Goal: Information Seeking & Learning: Learn about a topic

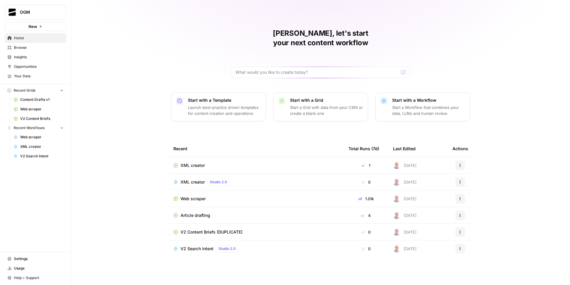
click at [33, 75] on span "Your Data" at bounding box center [39, 75] width 50 height 5
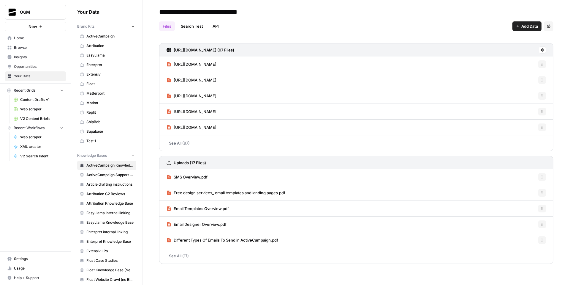
click at [43, 267] on span "Usage" at bounding box center [39, 267] width 50 height 5
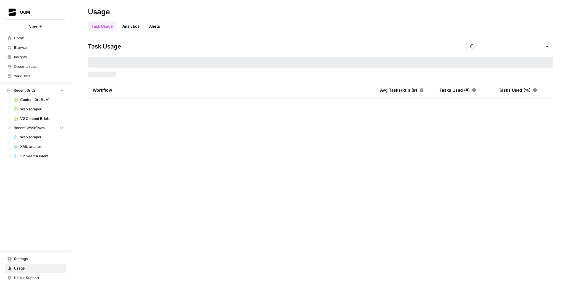
type input "September Tasks"
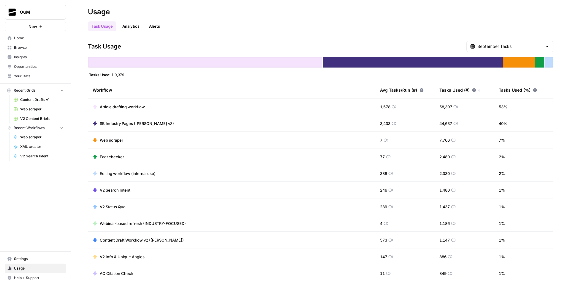
drag, startPoint x: 112, startPoint y: 75, endPoint x: 124, endPoint y: 77, distance: 12.3
click at [124, 77] on div "Task Usage September Tasks Tasks Used: 110,379 Workflow Avg Tasks/Run (#) Tasks…" at bounding box center [321, 160] width 466 height 239
click at [565, 78] on div "Task Usage September Tasks Tasks Used: 110,379 Workflow Avg Tasks/Run (#) Tasks…" at bounding box center [320, 160] width 499 height 249
click at [163, 27] on link "Alerts" at bounding box center [155, 26] width 18 height 10
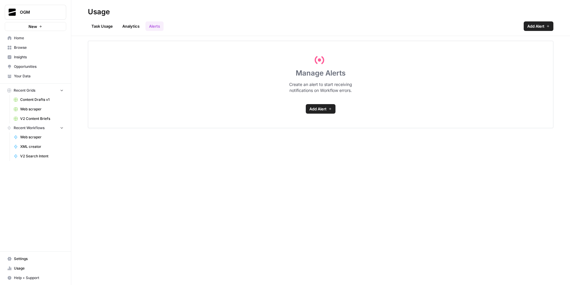
click at [132, 24] on link "Analytics" at bounding box center [131, 26] width 24 height 10
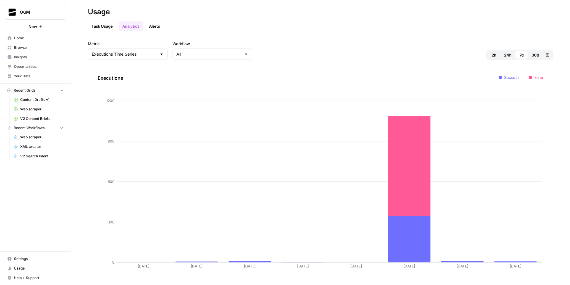
click at [103, 24] on link "Task Usage" at bounding box center [102, 26] width 29 height 10
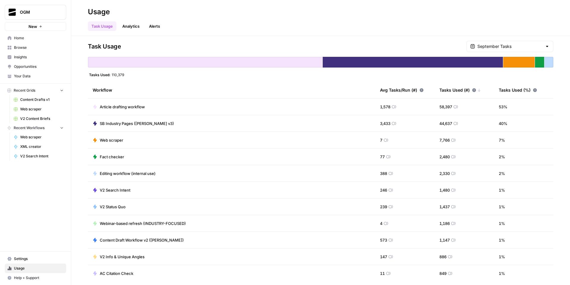
drag, startPoint x: 112, startPoint y: 73, endPoint x: 124, endPoint y: 75, distance: 12.9
click at [124, 75] on div "Tasks Used: 110,379" at bounding box center [106, 74] width 37 height 5
click at [130, 75] on div "Tasks Used: 110,379" at bounding box center [321, 74] width 466 height 5
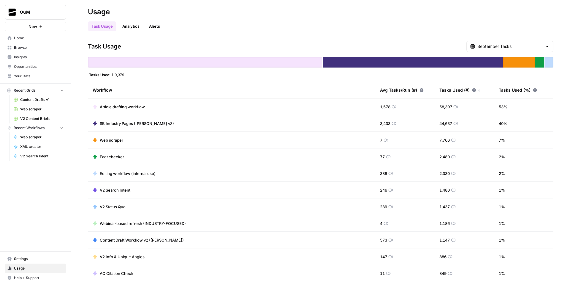
click at [130, 75] on div "Tasks Used: 110,379" at bounding box center [321, 74] width 466 height 5
click at [127, 75] on div "Tasks Used: 110,379" at bounding box center [321, 74] width 466 height 5
drag, startPoint x: 112, startPoint y: 75, endPoint x: 124, endPoint y: 75, distance: 12.2
click at [124, 75] on div "Tasks Used: 110,379" at bounding box center [106, 74] width 37 height 5
click at [149, 78] on div "Task Usage September Tasks Tasks Used: 110,379 Workflow Avg Tasks/Run (#) Tasks…" at bounding box center [321, 160] width 466 height 239
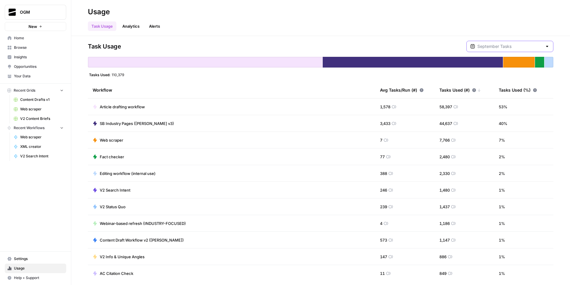
click at [520, 44] on input "text" at bounding box center [510, 46] width 65 height 6
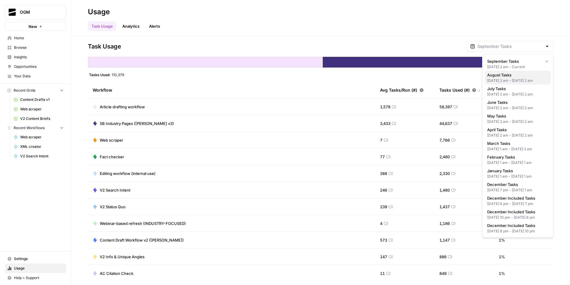
click at [520, 77] on span "August Tasks" at bounding box center [517, 75] width 59 height 6
type input "August Tasks"
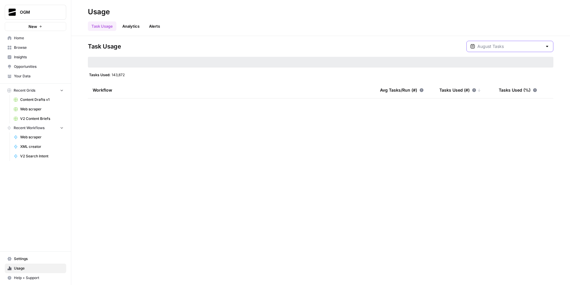
click at [512, 47] on input "text" at bounding box center [510, 46] width 65 height 6
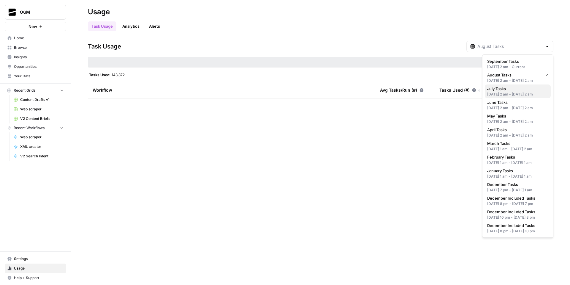
click at [514, 97] on div "Jul 1, 2025 2 am - Aug 1, 2025 2 am" at bounding box center [518, 94] width 61 height 5
type input "July Tasks"
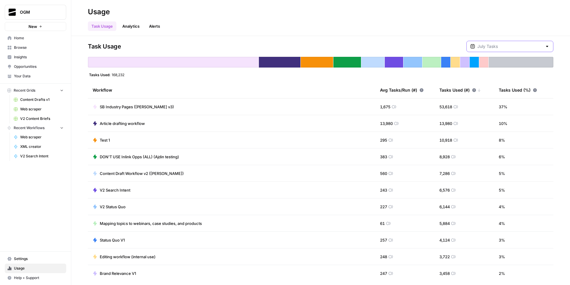
click at [521, 44] on input "text" at bounding box center [510, 46] width 65 height 6
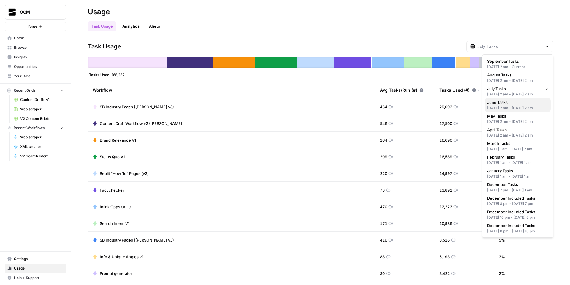
click at [511, 111] on div "Jun 1, 2025 2 am - Jul 1, 2025 2 am" at bounding box center [518, 107] width 61 height 5
type input "June Tasks"
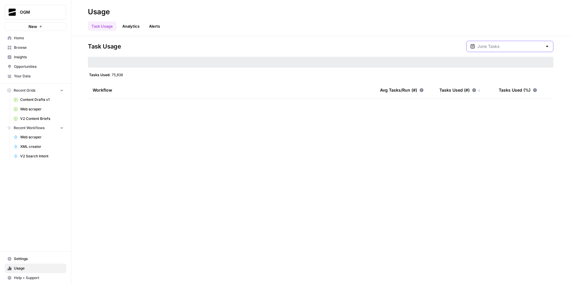
click at [514, 47] on input "text" at bounding box center [510, 46] width 65 height 6
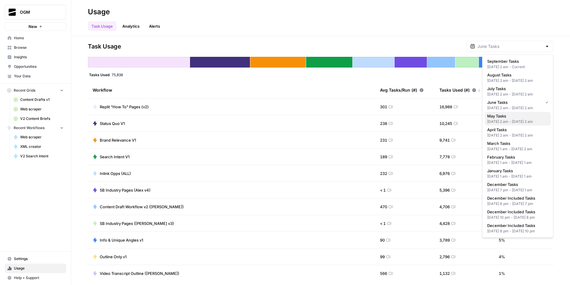
click at [516, 124] on div "May 1, 2025 2 am - Jun 1, 2025 2 am" at bounding box center [518, 121] width 61 height 5
type input "May Tasks"
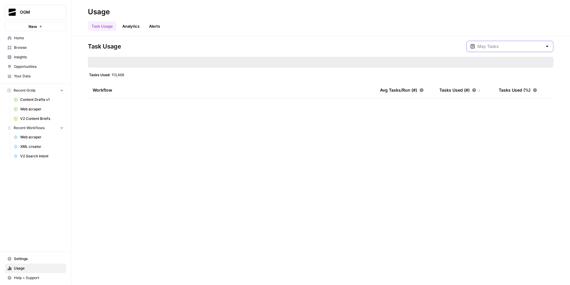
click at [521, 43] on input "text" at bounding box center [510, 46] width 65 height 6
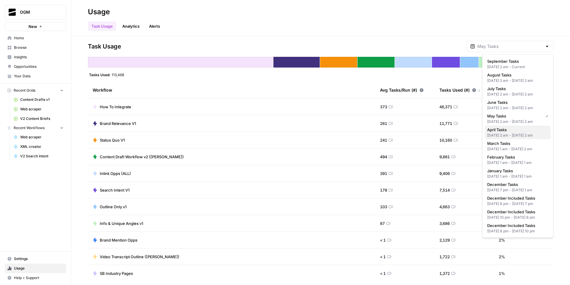
click at [510, 138] on div "Apr 1, 2025 2 am - May 1, 2025 2 am" at bounding box center [518, 134] width 61 height 5
type input "April Tasks"
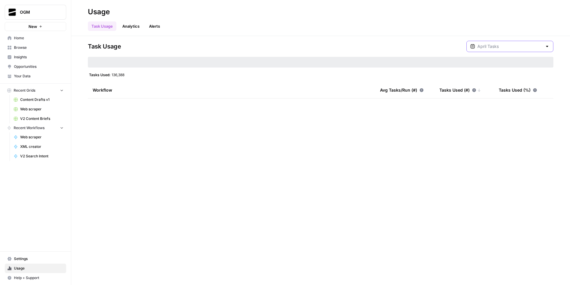
click at [521, 47] on input "text" at bounding box center [510, 46] width 65 height 6
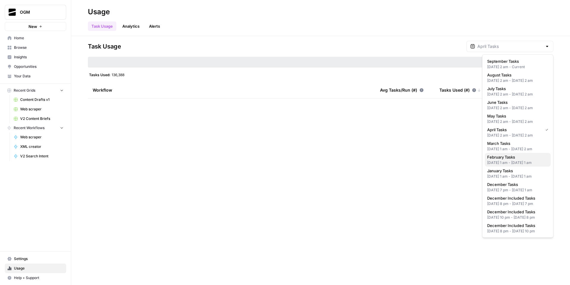
click at [514, 165] on div "Feb 1, 2025 1 am - Mar 1, 2025 1 am" at bounding box center [518, 162] width 61 height 5
type input "February Tasks"
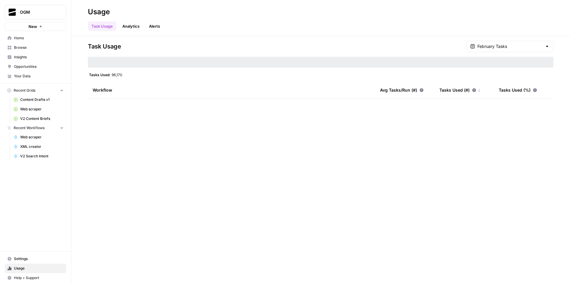
click at [515, 43] on div "February Tasks" at bounding box center [510, 46] width 87 height 11
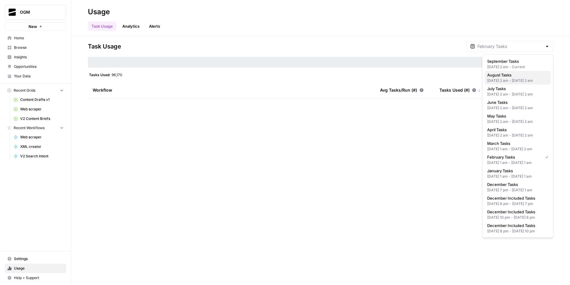
click at [518, 79] on div "Aug 1, 2025 2 am - Sep 1, 2025 2 am" at bounding box center [518, 80] width 61 height 5
type input "August Tasks"
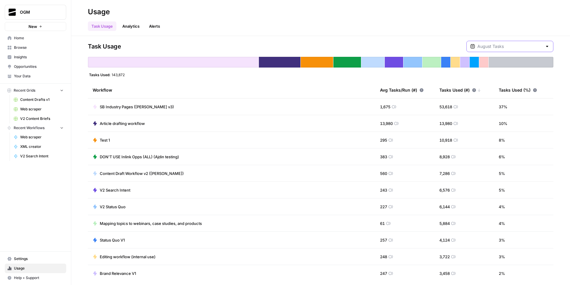
click at [525, 48] on input "text" at bounding box center [510, 46] width 65 height 6
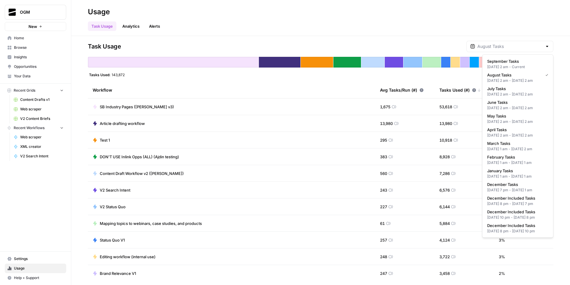
type input "August Tasks"
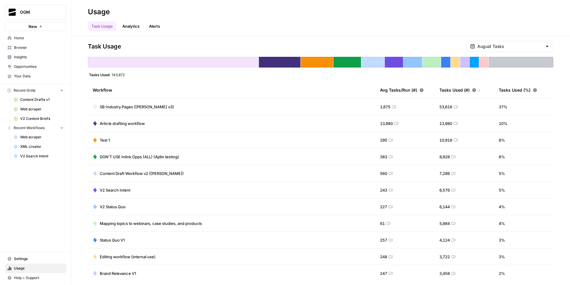
click at [262, 12] on div "Usage" at bounding box center [321, 12] width 466 height 10
click at [521, 45] on input "text" at bounding box center [510, 46] width 65 height 6
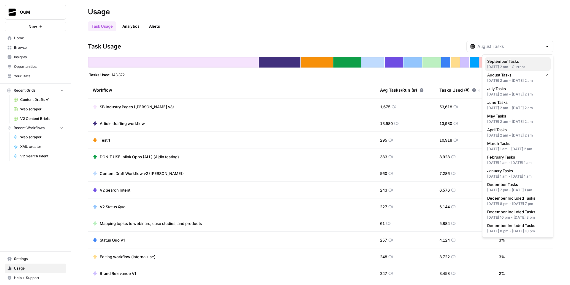
click at [520, 62] on span "September Tasks" at bounding box center [517, 61] width 59 height 6
type input "September Tasks"
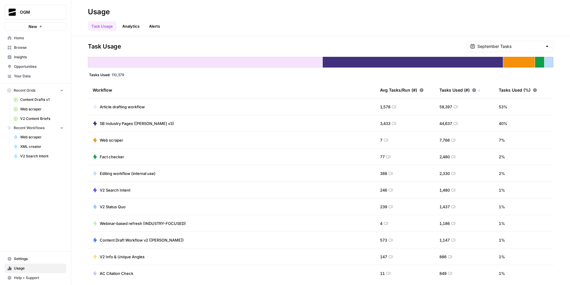
drag, startPoint x: 112, startPoint y: 74, endPoint x: 124, endPoint y: 75, distance: 12.2
click at [124, 75] on div "Tasks Used: 110,379" at bounding box center [106, 74] width 37 height 5
click at [127, 75] on div "Tasks Used: 110,379" at bounding box center [321, 74] width 466 height 5
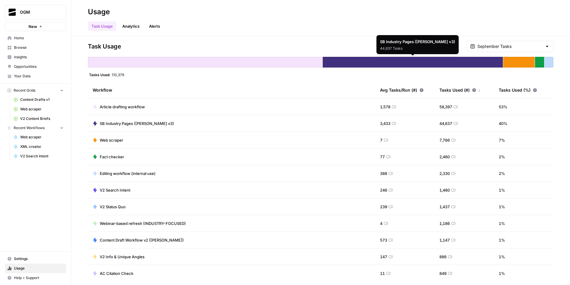
click at [249, 66] on div at bounding box center [205, 62] width 235 height 11
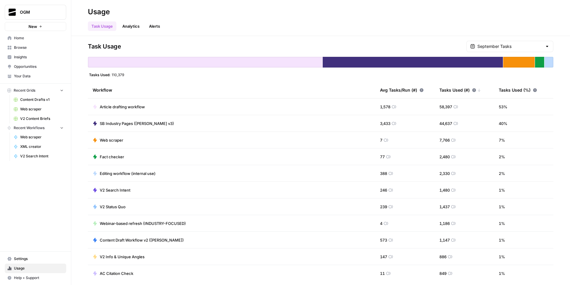
click at [123, 106] on span "Article drafting workflow" at bounding box center [122, 107] width 45 height 6
click at [453, 89] on div "Tasks Used (#)" at bounding box center [461, 90] width 42 height 16
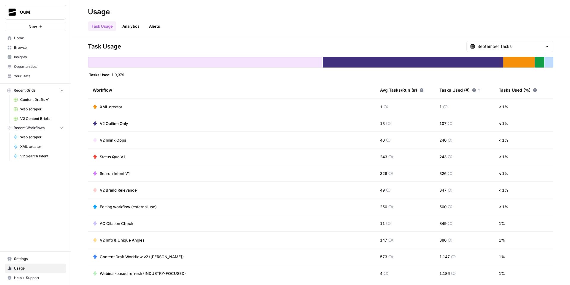
click at [453, 89] on div "Tasks Used (#)" at bounding box center [461, 90] width 42 height 16
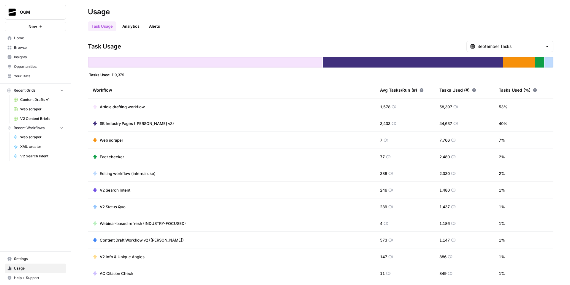
click at [129, 27] on link "Analytics" at bounding box center [131, 26] width 24 height 10
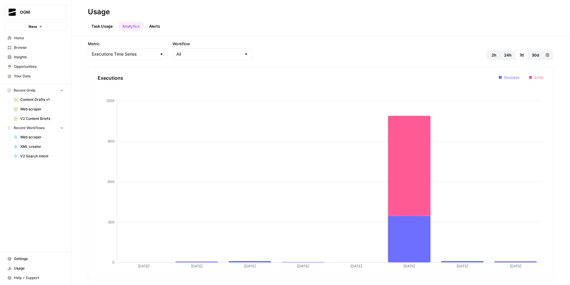
click at [155, 28] on link "Alerts" at bounding box center [155, 26] width 18 height 10
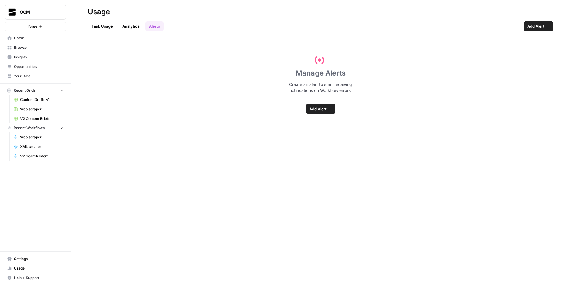
click at [136, 25] on link "Analytics" at bounding box center [131, 26] width 24 height 10
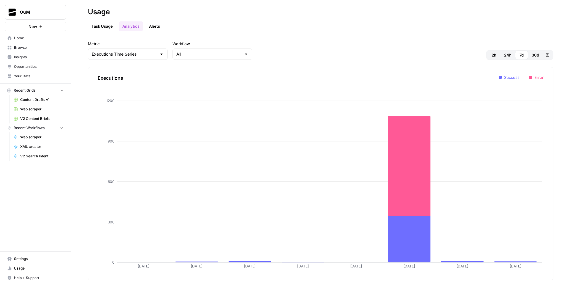
click at [102, 26] on link "Task Usage" at bounding box center [102, 26] width 29 height 10
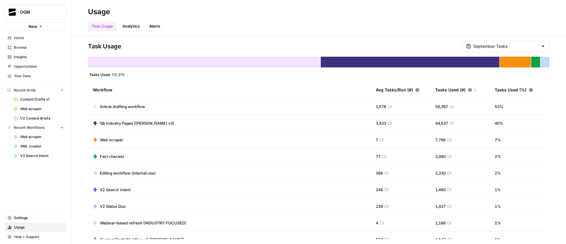
click at [509, 46] on div "7,766 Tasks" at bounding box center [513, 48] width 19 height 5
click at [450, 32] on header "Usage Task Usage Analytics Alerts" at bounding box center [318, 18] width 494 height 36
click at [436, 140] on span "7,766" at bounding box center [440, 140] width 10 height 6
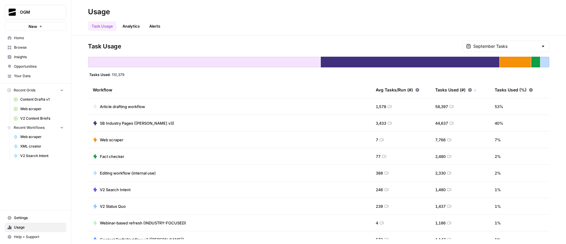
click at [435, 140] on span "7,766" at bounding box center [440, 140] width 10 height 6
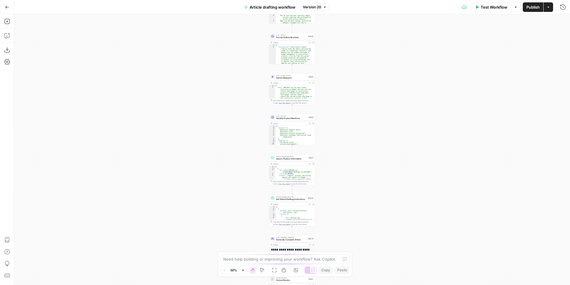
click at [516, 9] on button "Options" at bounding box center [516, 7] width 10 height 10
click at [550, 8] on icon "button" at bounding box center [549, 7] width 4 height 4
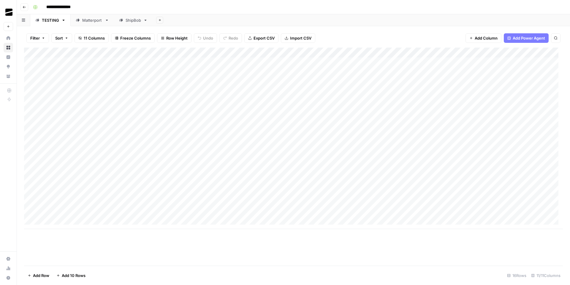
click at [83, 20] on div "Matterport" at bounding box center [92, 20] width 20 height 6
click at [124, 20] on div "ShipBob" at bounding box center [130, 20] width 22 height 6
click at [92, 22] on div "Matterport" at bounding box center [92, 20] width 20 height 6
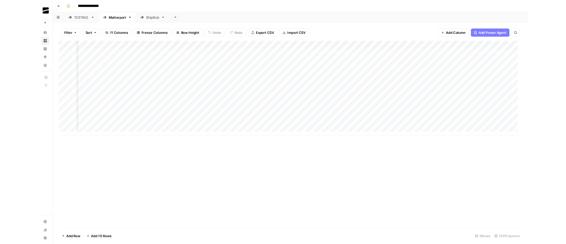
scroll to position [0, 37]
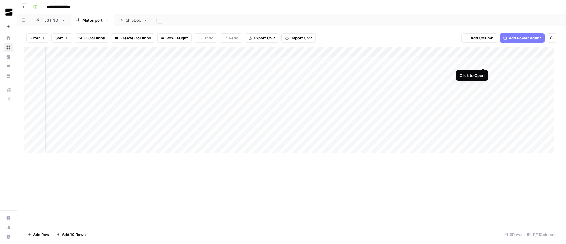
click at [484, 63] on div "Add Column" at bounding box center [291, 103] width 534 height 111
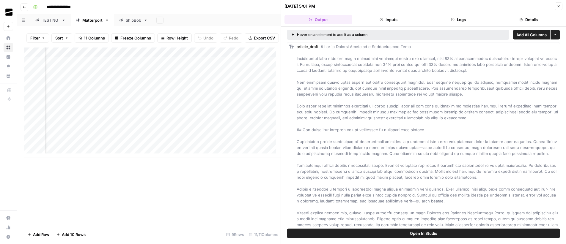
click at [466, 19] on button "Logs" at bounding box center [459, 20] width 68 height 10
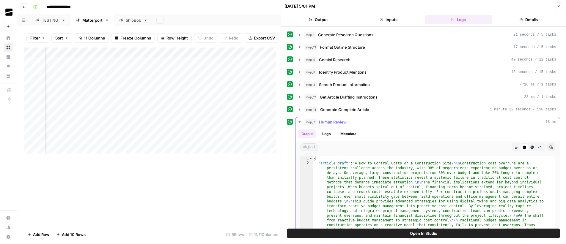
click at [310, 124] on span "step_7" at bounding box center [310, 122] width 12 height 6
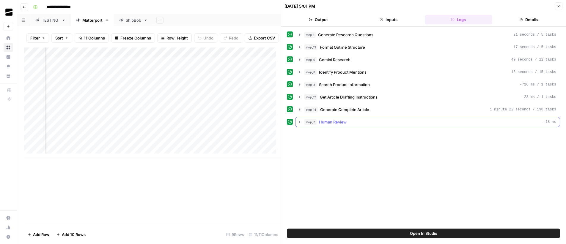
click at [331, 123] on span "Human Review" at bounding box center [333, 122] width 28 height 6
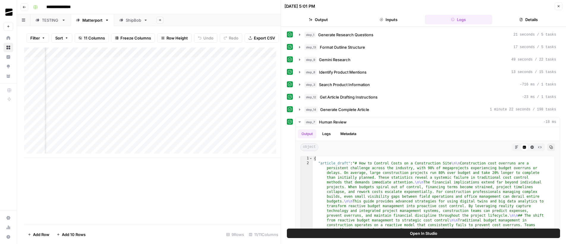
click at [558, 6] on icon "button" at bounding box center [558, 6] width 4 height 4
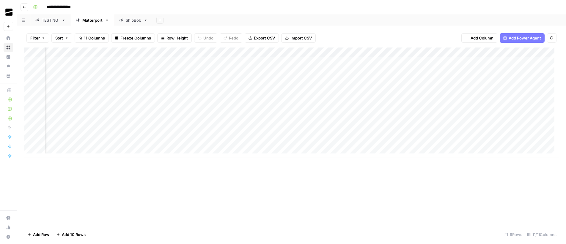
click at [483, 63] on div "Add Column" at bounding box center [291, 103] width 534 height 111
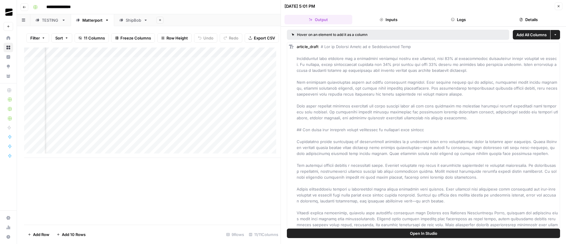
click at [455, 19] on button "Logs" at bounding box center [459, 20] width 68 height 10
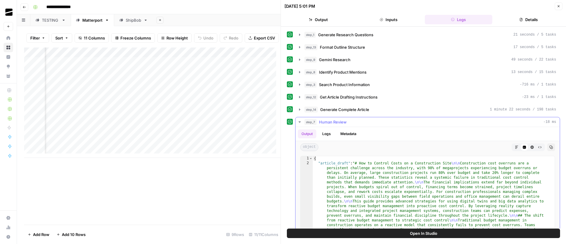
click at [328, 122] on span "Human Review" at bounding box center [333, 122] width 28 height 6
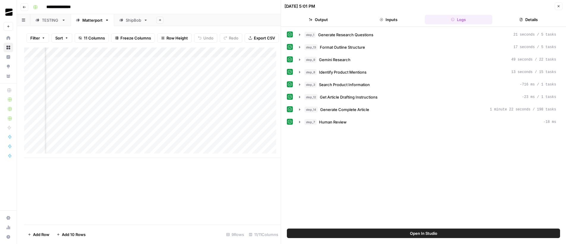
click at [561, 7] on button "Close" at bounding box center [558, 6] width 8 height 8
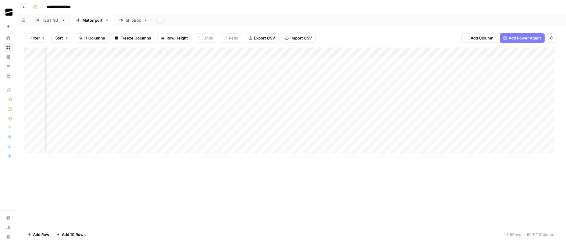
click at [43, 22] on div "TESTING" at bounding box center [50, 20] width 17 height 6
click at [130, 20] on div "ShipBob" at bounding box center [133, 20] width 15 height 6
click at [520, 63] on div "Add Column" at bounding box center [291, 88] width 534 height 80
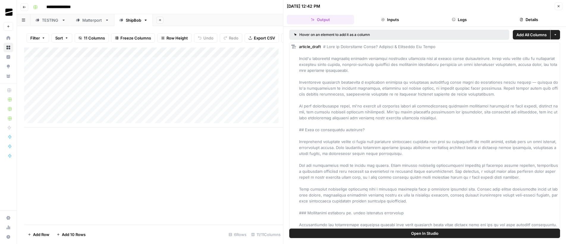
click at [460, 17] on button "Logs" at bounding box center [459, 20] width 67 height 10
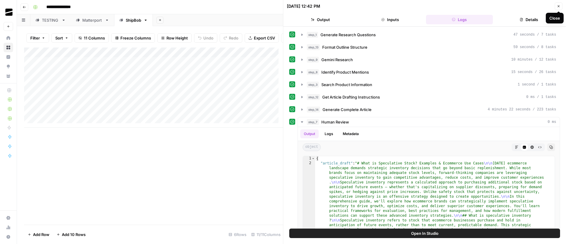
click at [560, 6] on button "Close" at bounding box center [558, 6] width 8 height 8
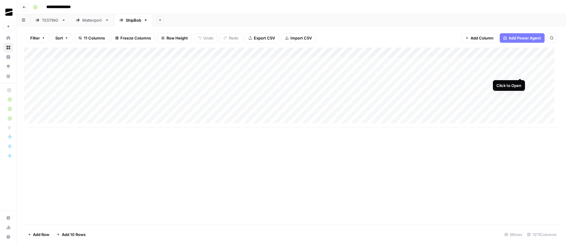
click at [520, 72] on div "Add Column" at bounding box center [291, 88] width 534 height 80
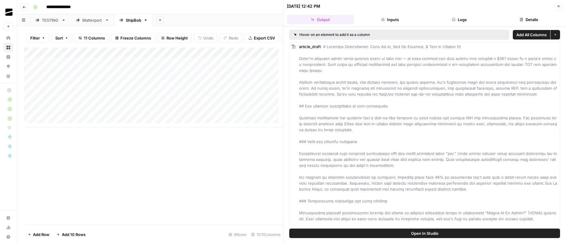
click at [461, 18] on button "Logs" at bounding box center [459, 20] width 67 height 10
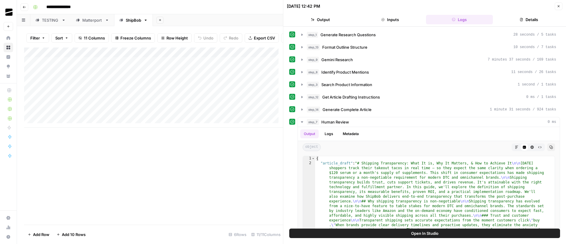
click at [561, 5] on button "Close" at bounding box center [558, 6] width 8 height 8
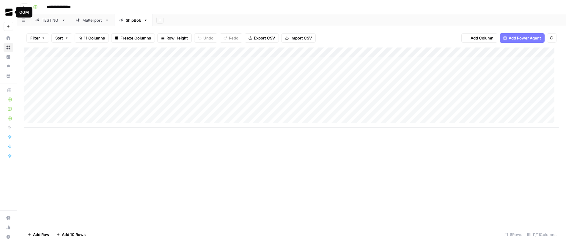
click at [51, 17] on div "TESTING" at bounding box center [50, 20] width 17 height 6
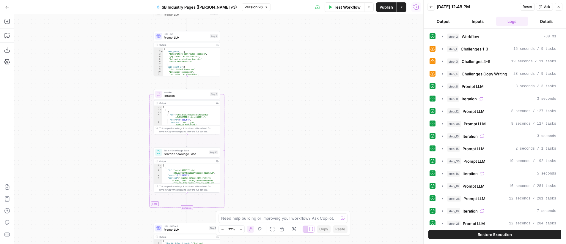
click at [186, 34] on span "LLM · O3" at bounding box center [186, 34] width 45 height 4
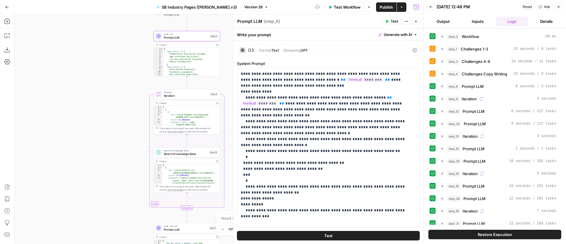
click at [284, 51] on span "Streaming" at bounding box center [292, 50] width 18 height 4
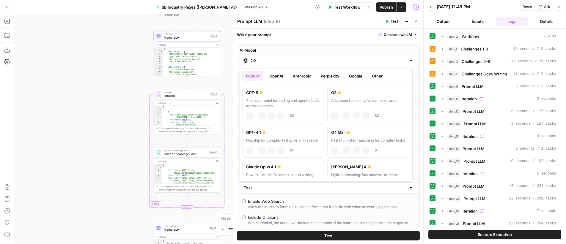
click at [277, 59] on input "O3" at bounding box center [327, 61] width 155 height 6
click at [277, 75] on button "OpenAI" at bounding box center [276, 76] width 21 height 10
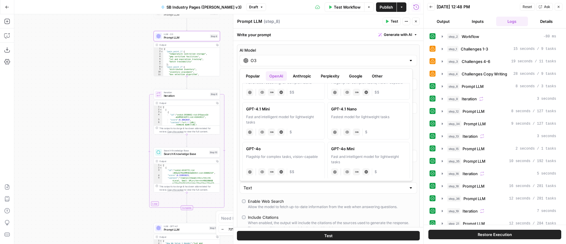
scroll to position [101, 0]
click at [417, 20] on icon "button" at bounding box center [416, 22] width 4 height 4
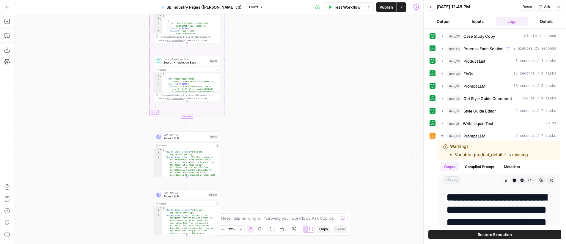
scroll to position [296, 0]
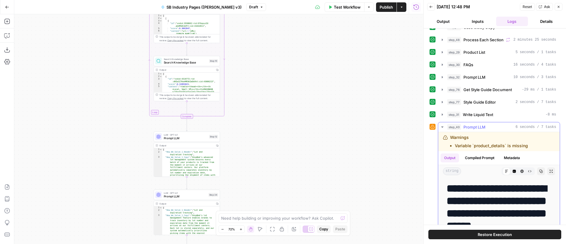
click at [475, 127] on span "Prompt LLM" at bounding box center [474, 127] width 22 height 6
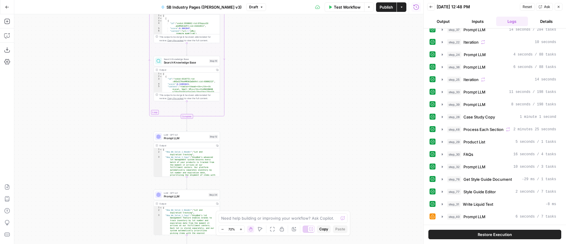
scroll to position [0, 0]
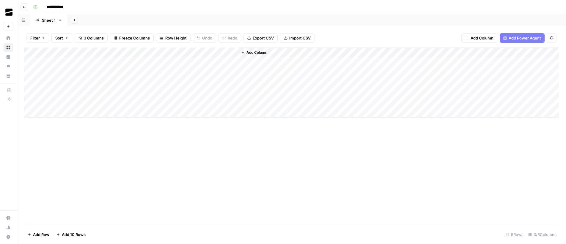
click at [222, 62] on div "Add Column" at bounding box center [291, 83] width 534 height 70
click at [206, 63] on div "Add Column" at bounding box center [291, 83] width 534 height 70
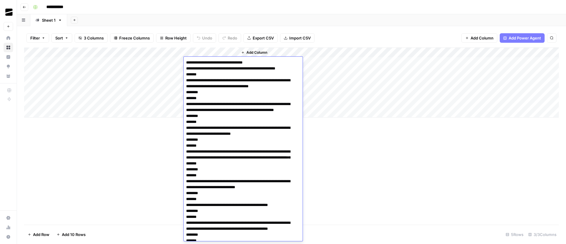
click at [81, 62] on div "Add Column" at bounding box center [291, 83] width 534 height 70
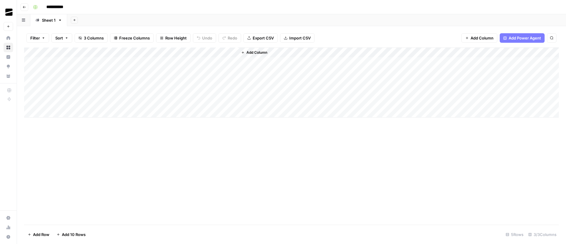
click at [81, 62] on div "Add Column" at bounding box center [291, 83] width 534 height 70
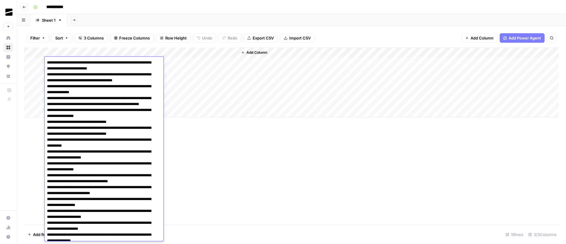
click at [163, 19] on div "Add Sheet" at bounding box center [316, 20] width 498 height 12
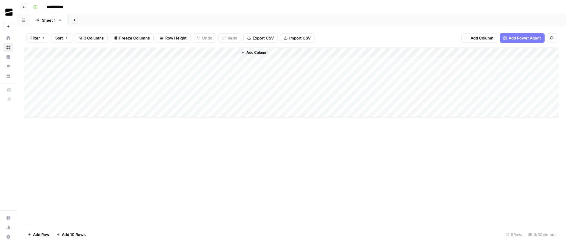
click at [214, 64] on div "Add Column" at bounding box center [291, 83] width 534 height 70
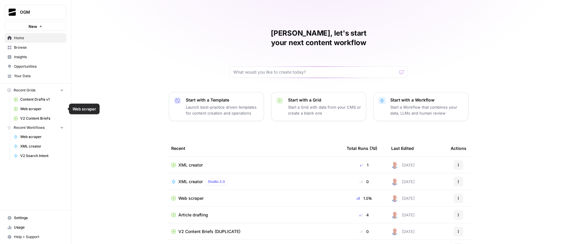
click at [33, 78] on span "Your Data" at bounding box center [39, 75] width 50 height 5
